Goal: Task Accomplishment & Management: Complete application form

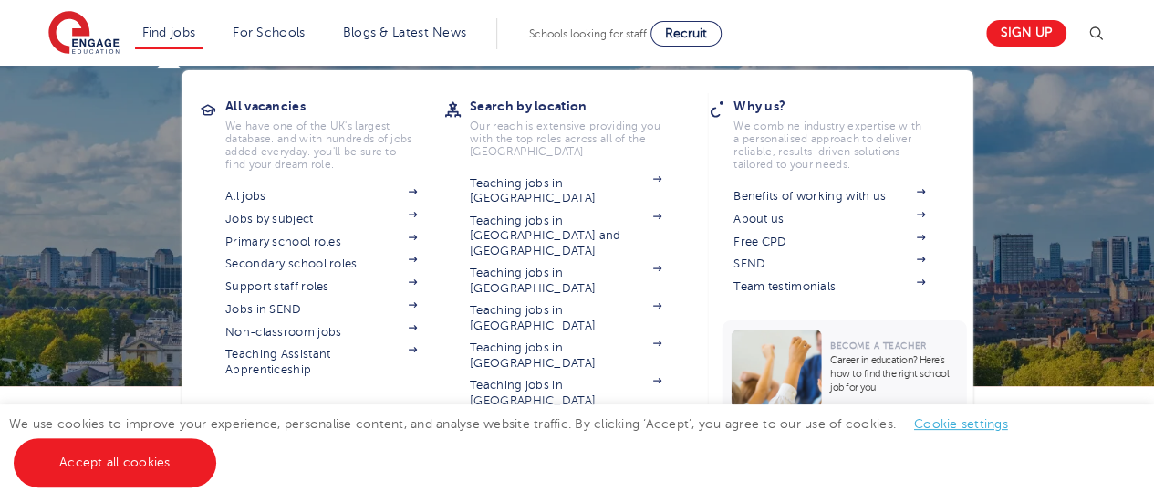
click at [197, 40] on li "Find jobs All vacancies We have one of the UK's largest database. and with hund…" at bounding box center [169, 33] width 68 height 31
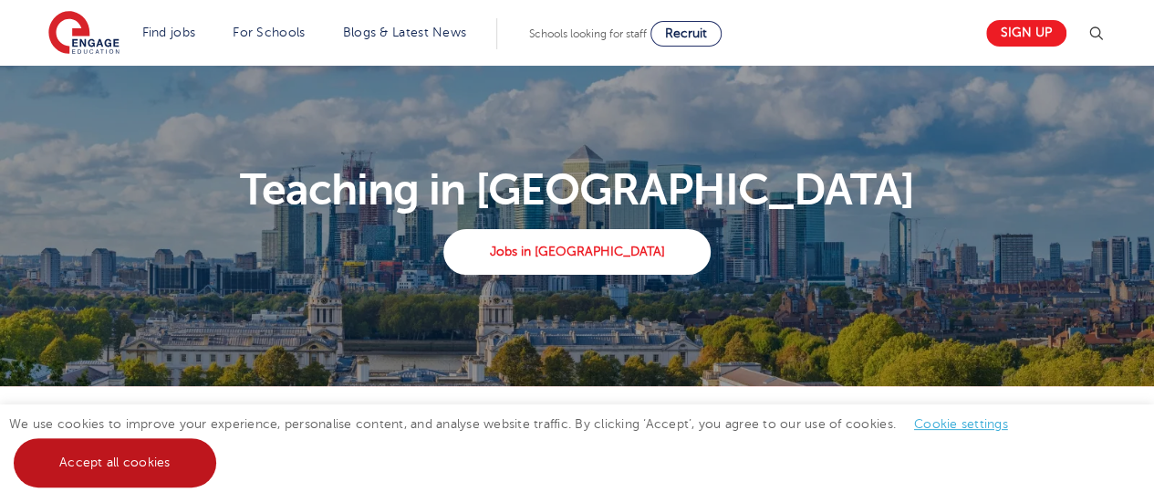
click at [120, 471] on link "Accept all cookies" at bounding box center [115, 462] width 203 height 49
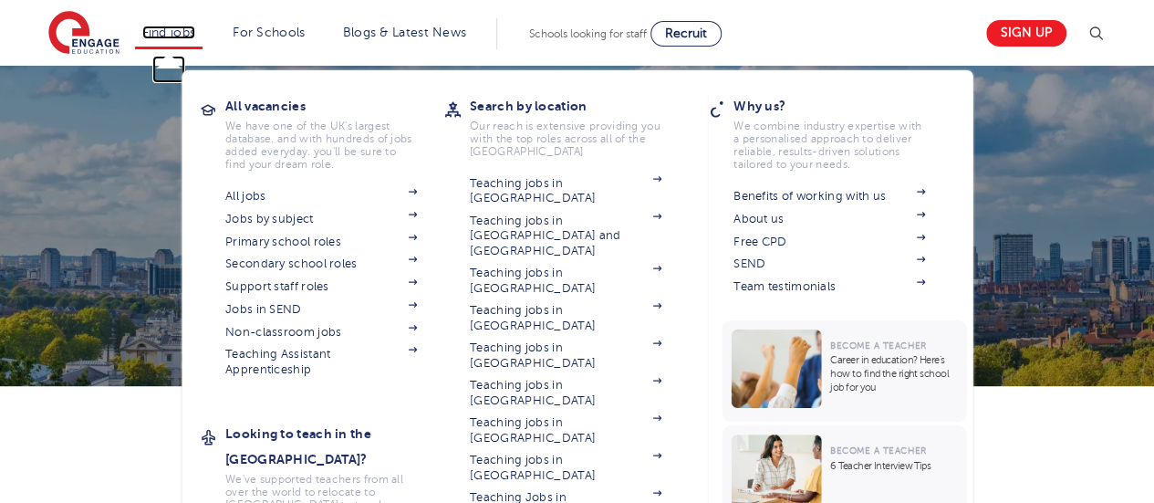
click at [179, 32] on link "Find jobs" at bounding box center [169, 33] width 54 height 14
